Goal: Unclear: Browse casually

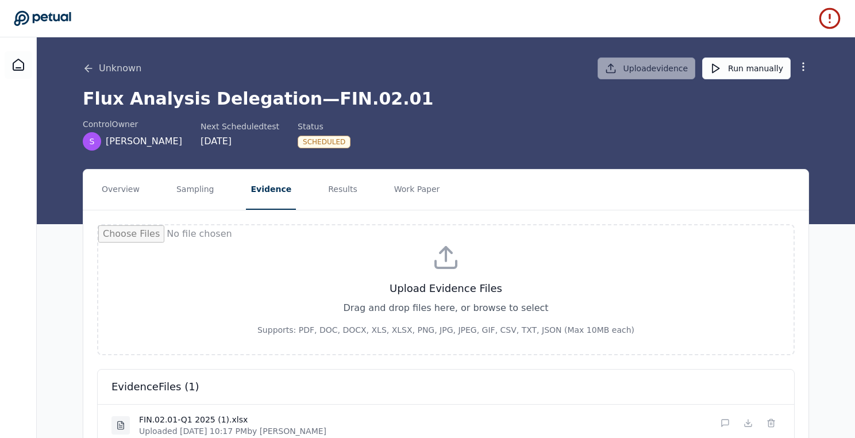
scroll to position [59, 0]
